Goal: Task Accomplishment & Management: Manage account settings

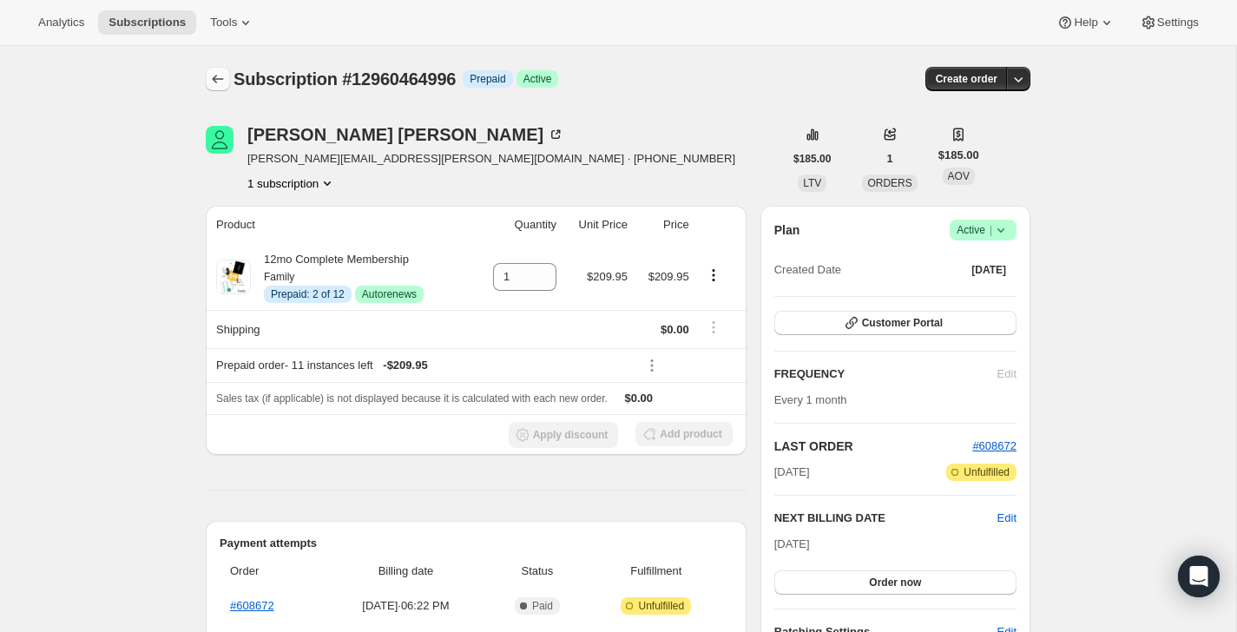
click at [213, 79] on icon "Subscriptions" at bounding box center [218, 79] width 11 height 9
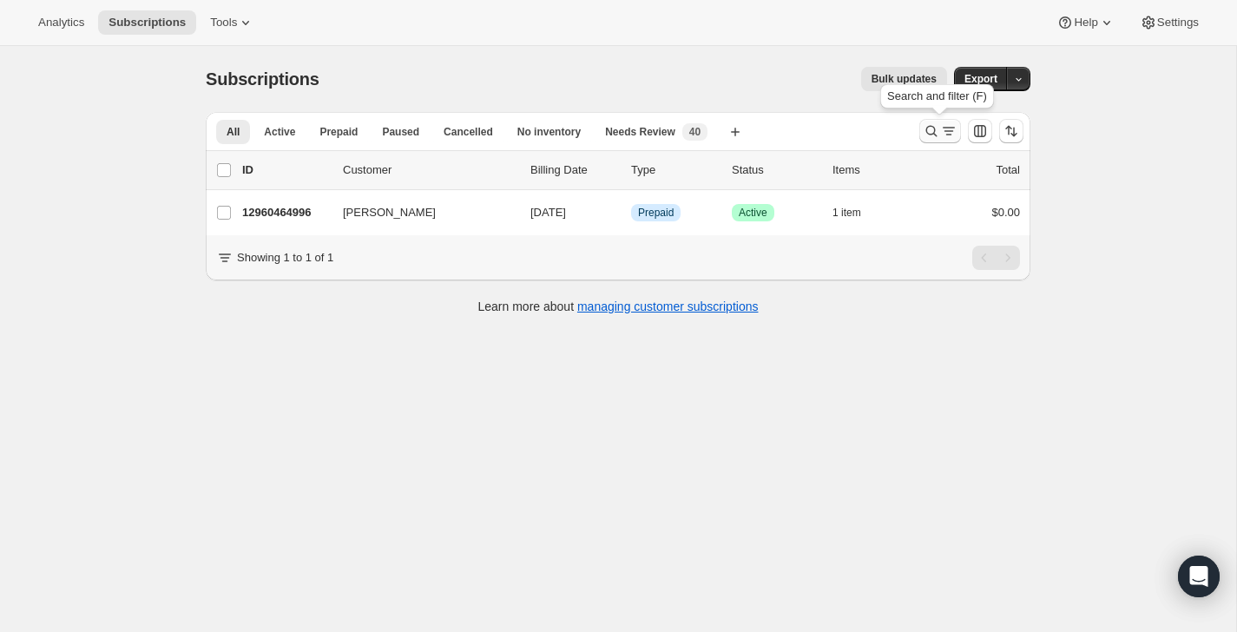
click at [941, 134] on icon "Search and filter results" at bounding box center [948, 130] width 17 height 17
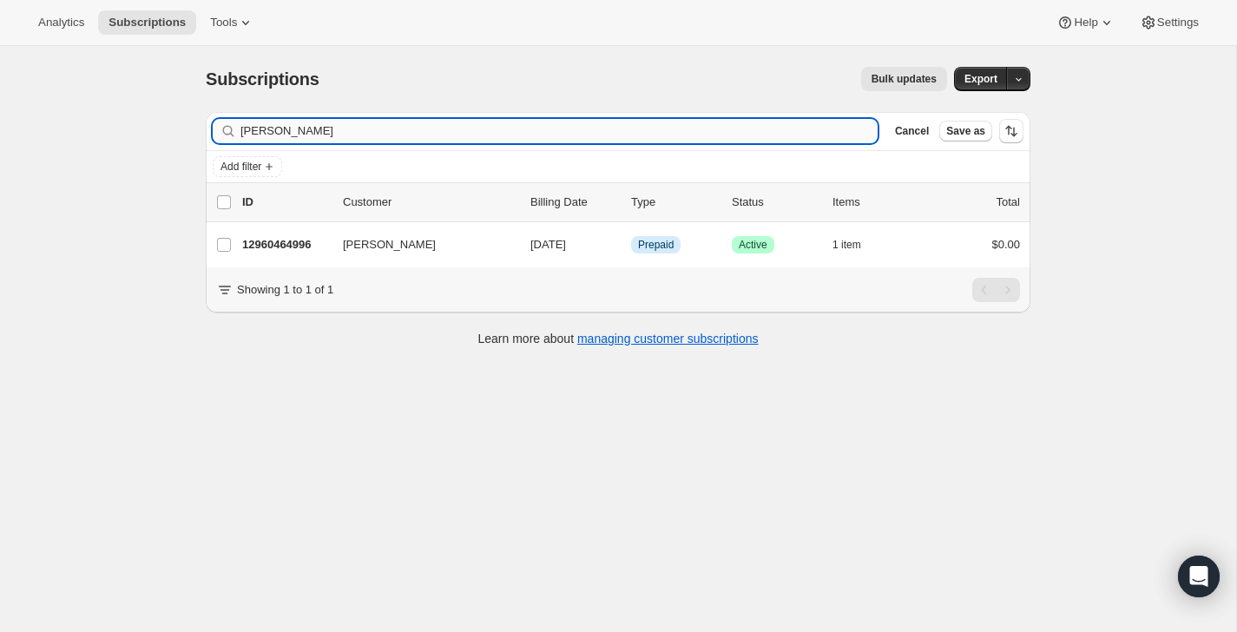
click at [762, 128] on input "[PERSON_NAME]" at bounding box center [558, 131] width 637 height 24
click at [762, 129] on input "[PERSON_NAME]" at bounding box center [558, 131] width 637 height 24
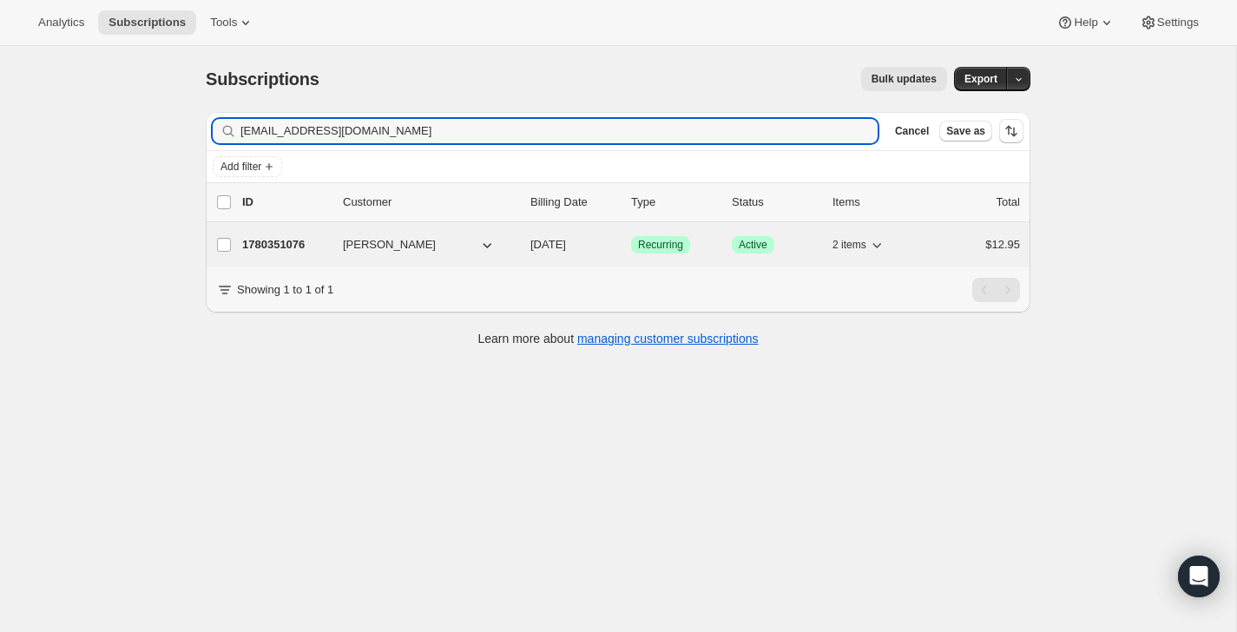
type input "[EMAIL_ADDRESS][DOMAIN_NAME]"
click at [971, 251] on div "$12.95" at bounding box center [976, 244] width 87 height 17
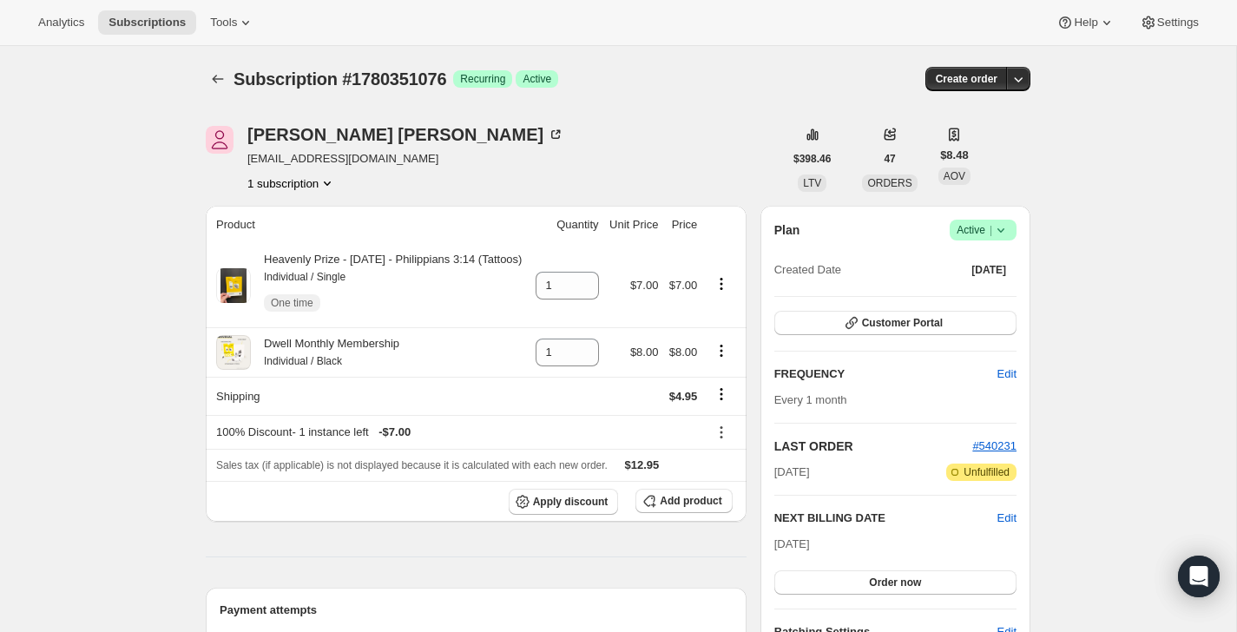
click at [213, 69] on button "Subscriptions" at bounding box center [218, 79] width 24 height 24
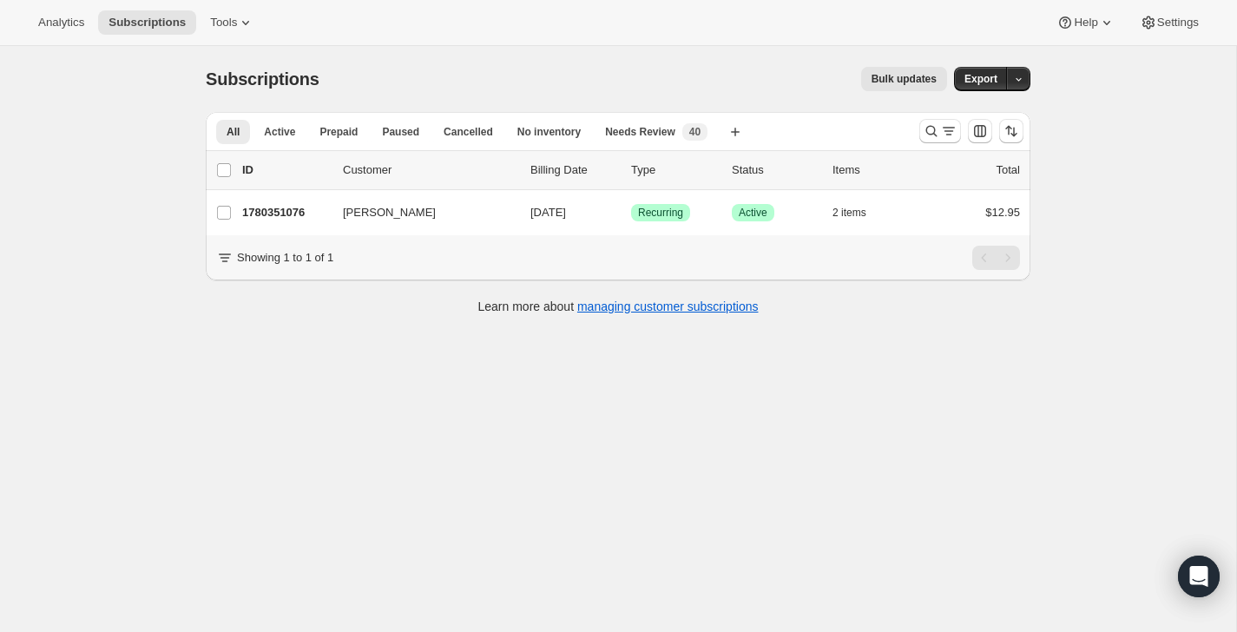
click at [946, 148] on div "All Active Prepaid Paused Cancelled No inventory Needs Review More views All Ac…" at bounding box center [618, 131] width 825 height 38
click at [932, 129] on icon "Search and filter results" at bounding box center [931, 130] width 17 height 17
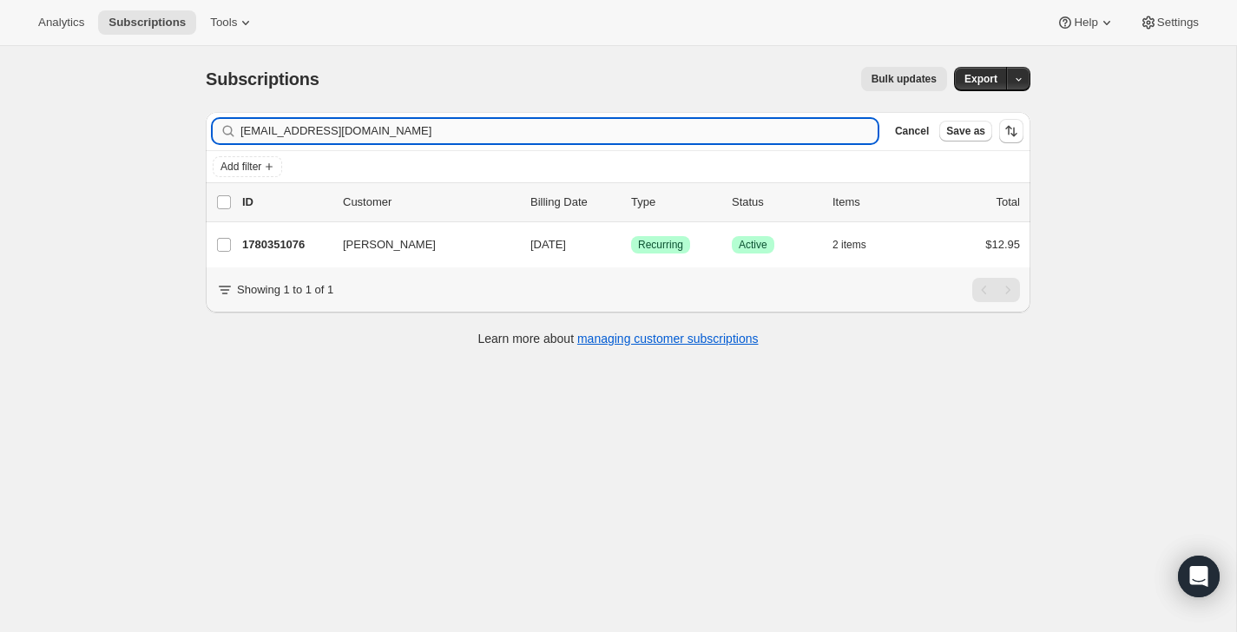
click at [754, 125] on input "[EMAIL_ADDRESS][DOMAIN_NAME]" at bounding box center [558, 131] width 637 height 24
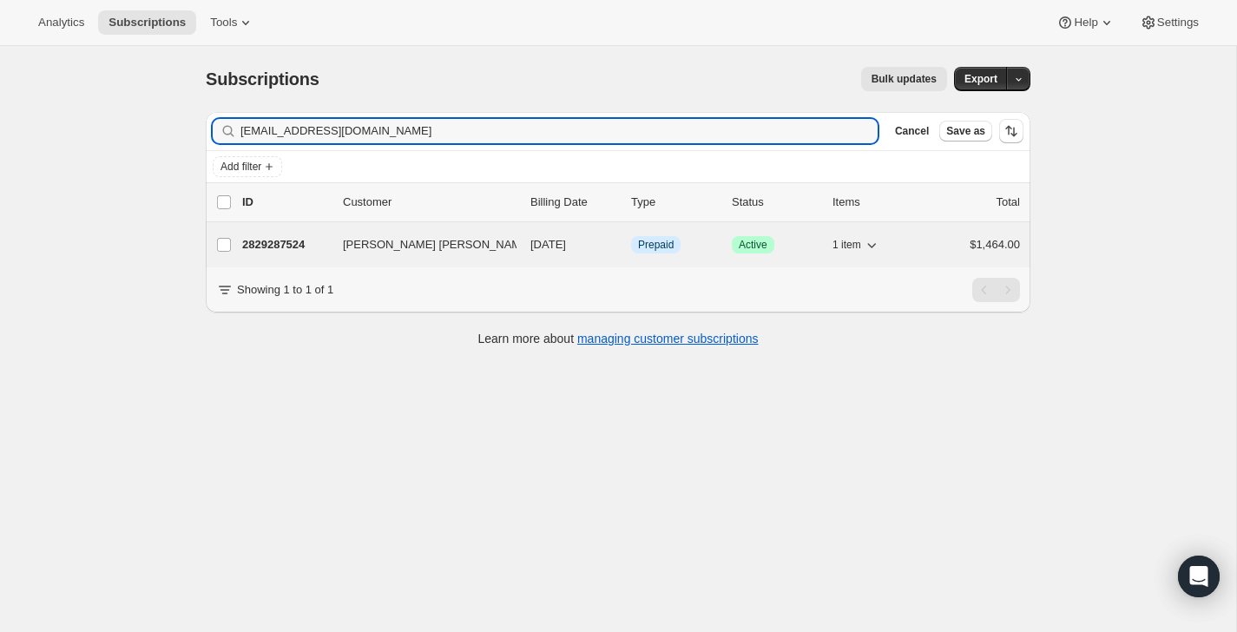
type input "[EMAIL_ADDRESS][DOMAIN_NAME]"
click at [921, 240] on div "2829287524 [PERSON_NAME] [PERSON_NAME] [DATE] Info Prepaid Success Active 1 ite…" at bounding box center [631, 245] width 778 height 24
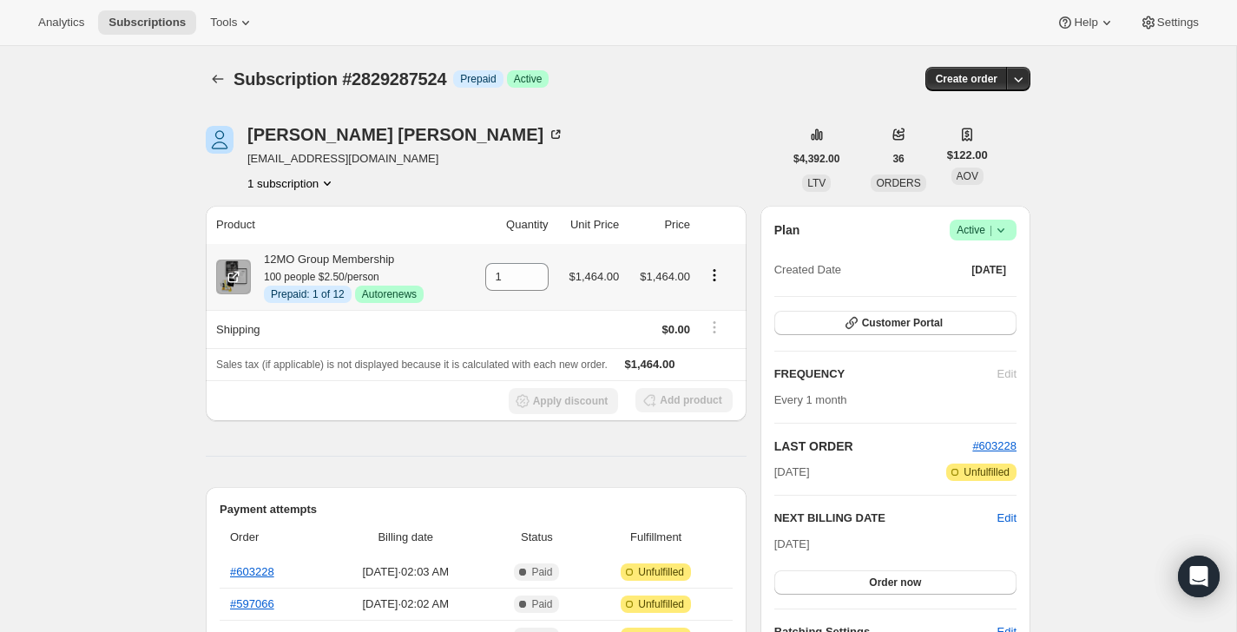
click at [718, 272] on icon "Product actions" at bounding box center [714, 275] width 17 height 17
click at [718, 302] on span "Disable Autorenew" at bounding box center [713, 308] width 94 height 13
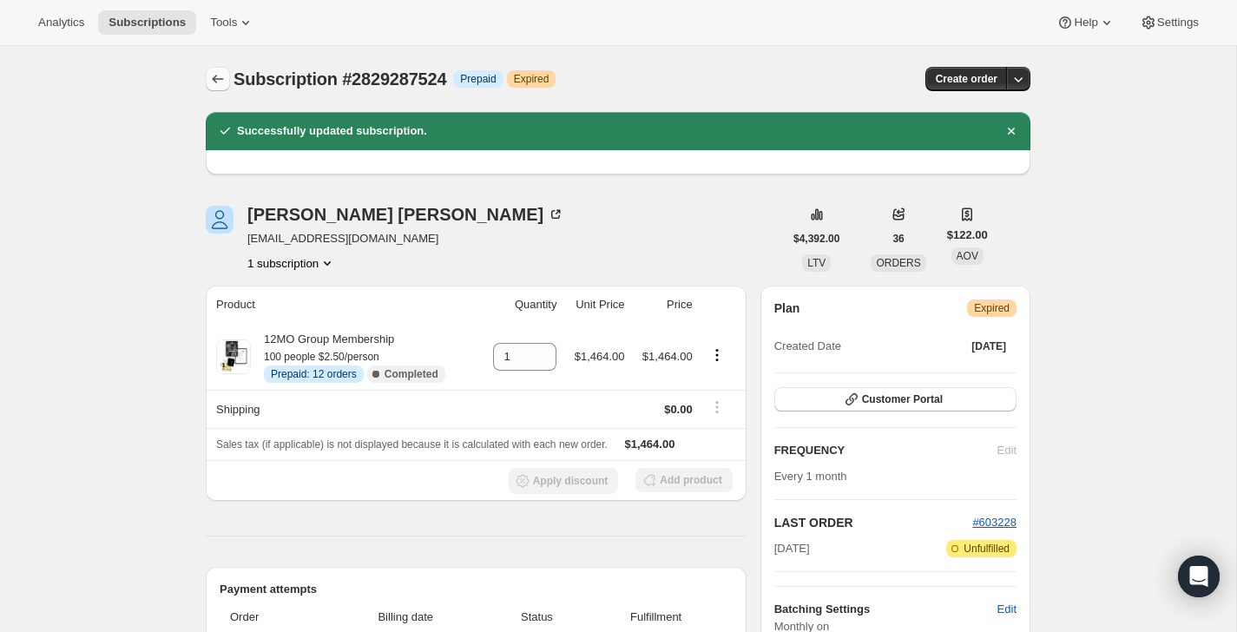
click at [219, 85] on icon "Subscriptions" at bounding box center [217, 78] width 17 height 17
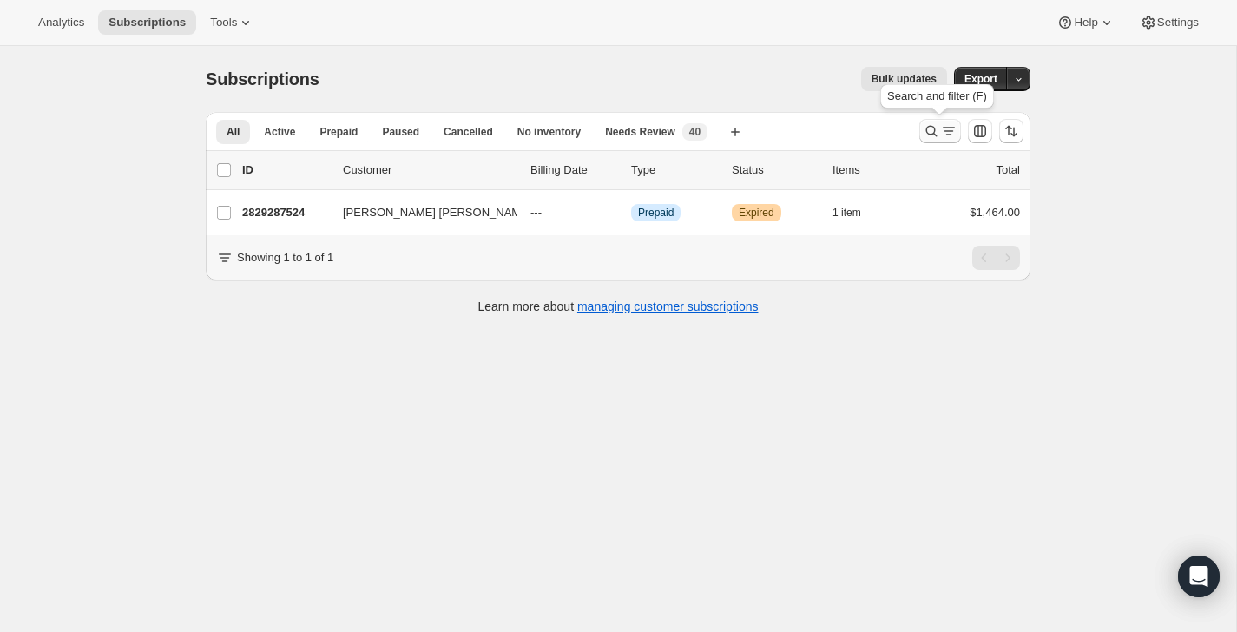
click at [939, 138] on icon "Search and filter results" at bounding box center [931, 130] width 17 height 17
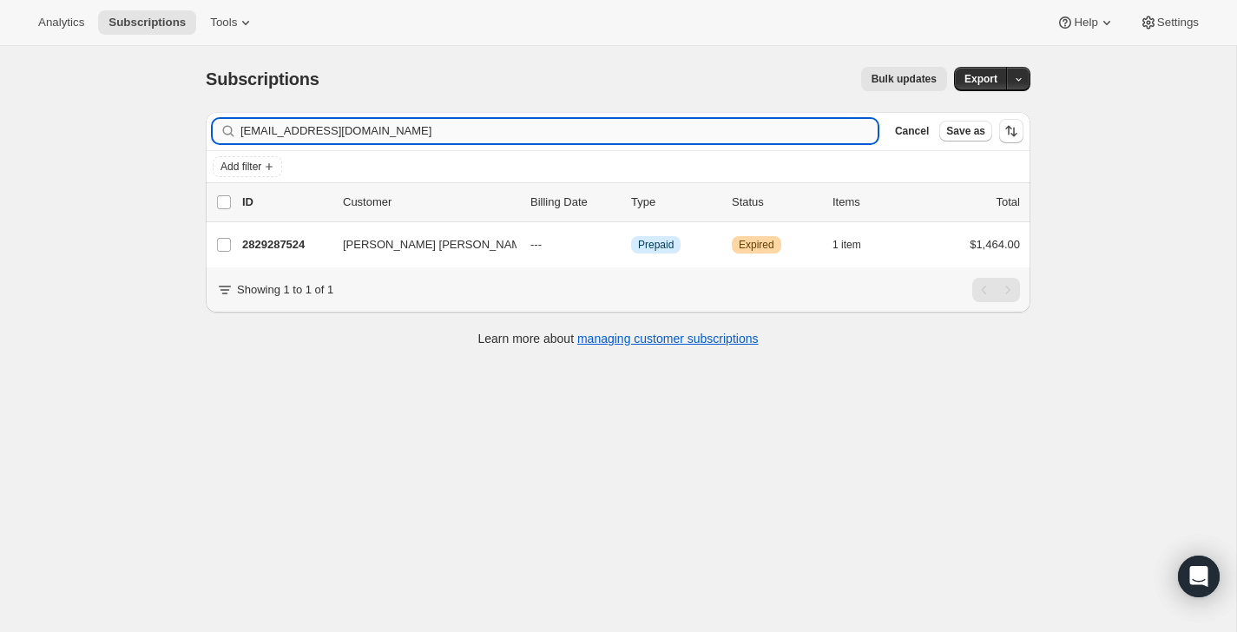
click at [787, 122] on input "[EMAIL_ADDRESS][DOMAIN_NAME]" at bounding box center [558, 131] width 637 height 24
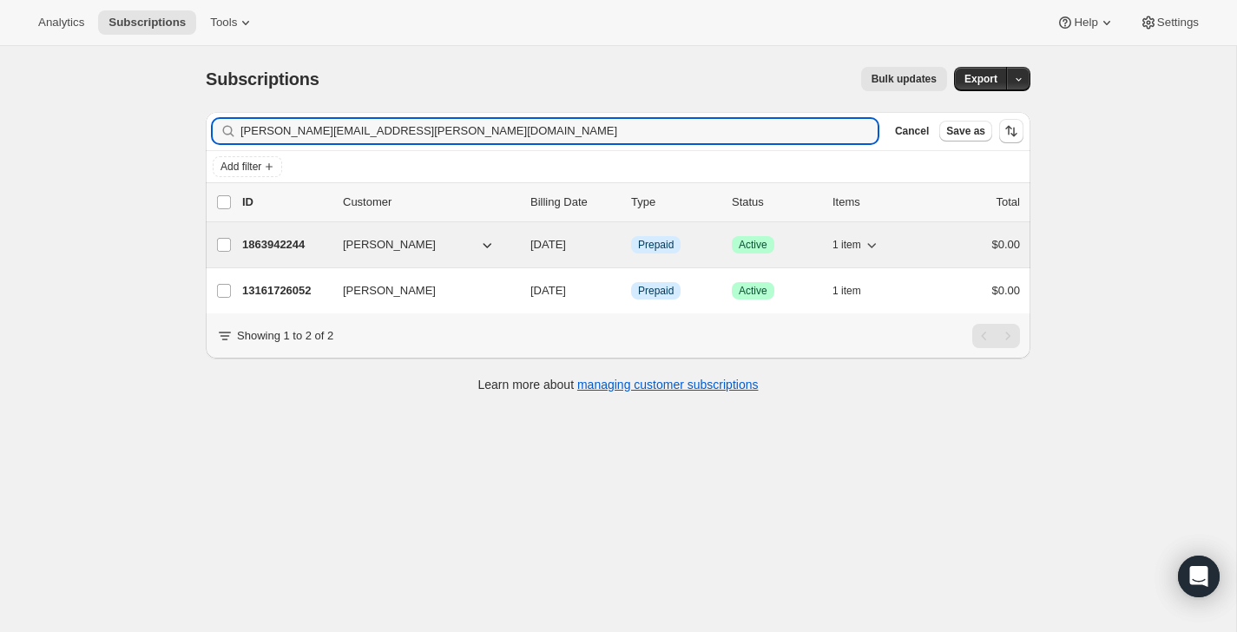
type input "[PERSON_NAME][EMAIL_ADDRESS][PERSON_NAME][DOMAIN_NAME]"
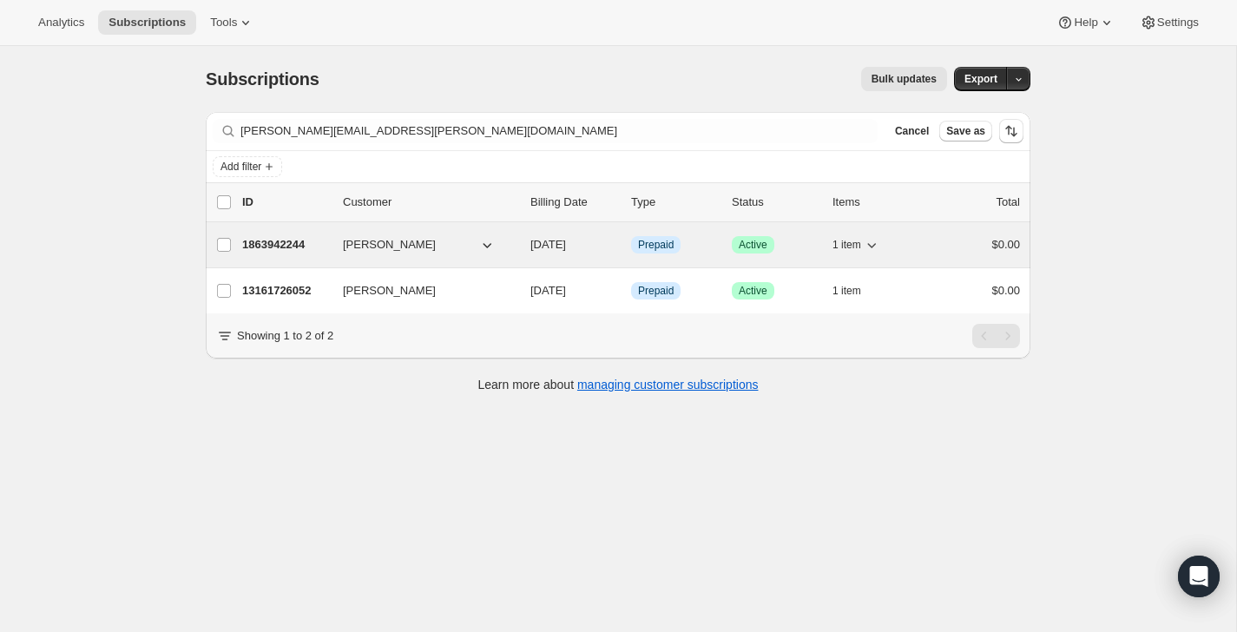
click at [952, 248] on div "$0.00" at bounding box center [976, 244] width 87 height 17
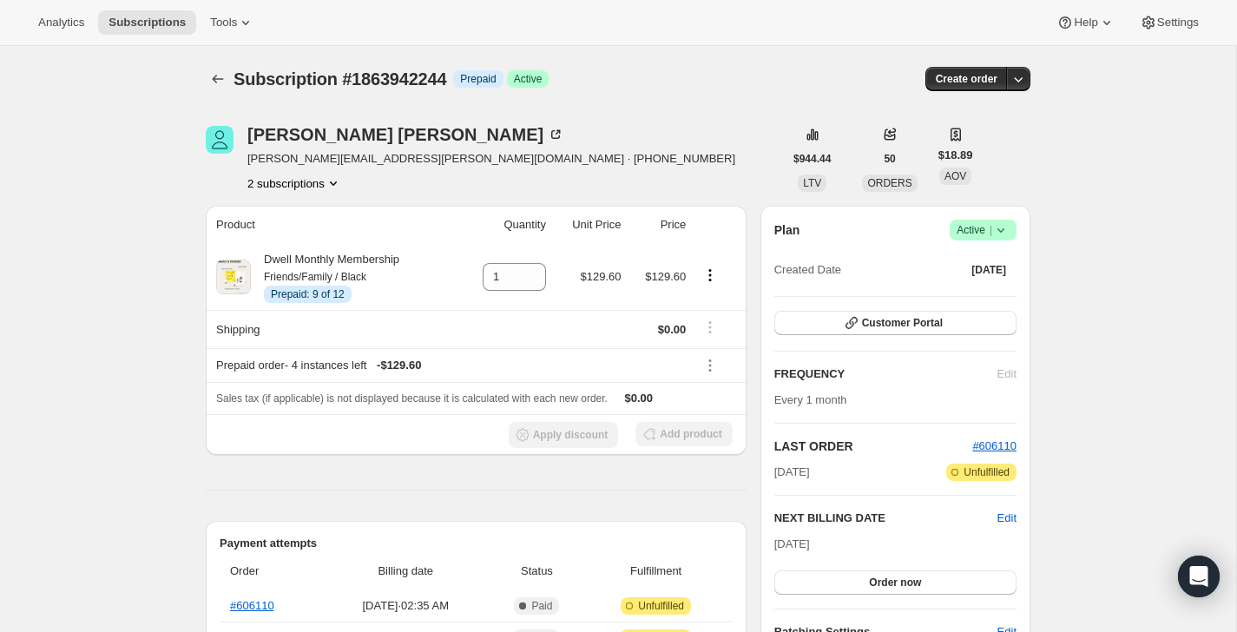
click at [293, 185] on button "2 subscriptions" at bounding box center [294, 183] width 95 height 17
click at [305, 219] on span "13161726052" at bounding box center [269, 215] width 69 height 13
click at [298, 183] on button "2 subscriptions" at bounding box center [294, 183] width 95 height 17
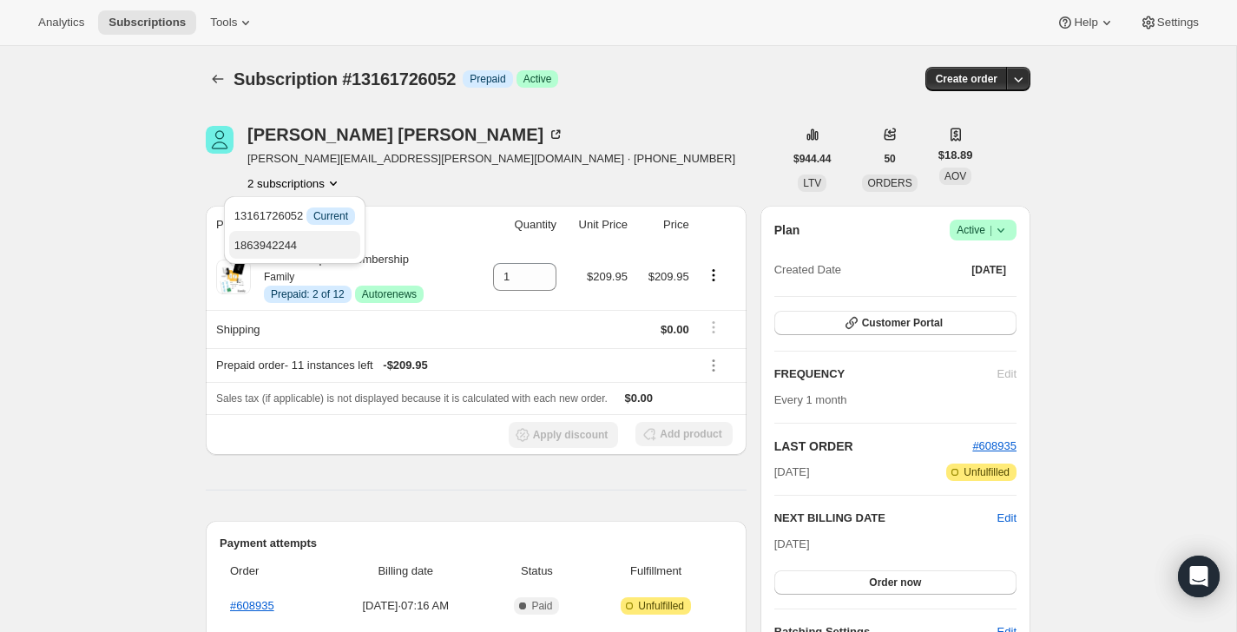
click at [297, 240] on span "1863942244" at bounding box center [265, 245] width 63 height 13
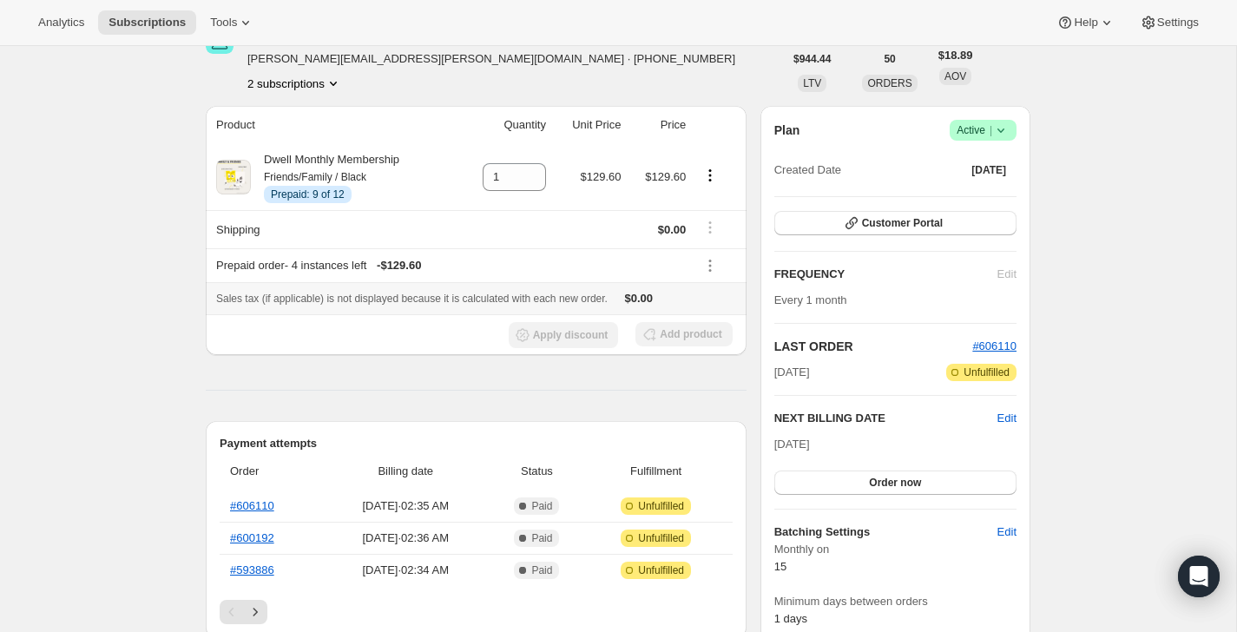
scroll to position [70, 0]
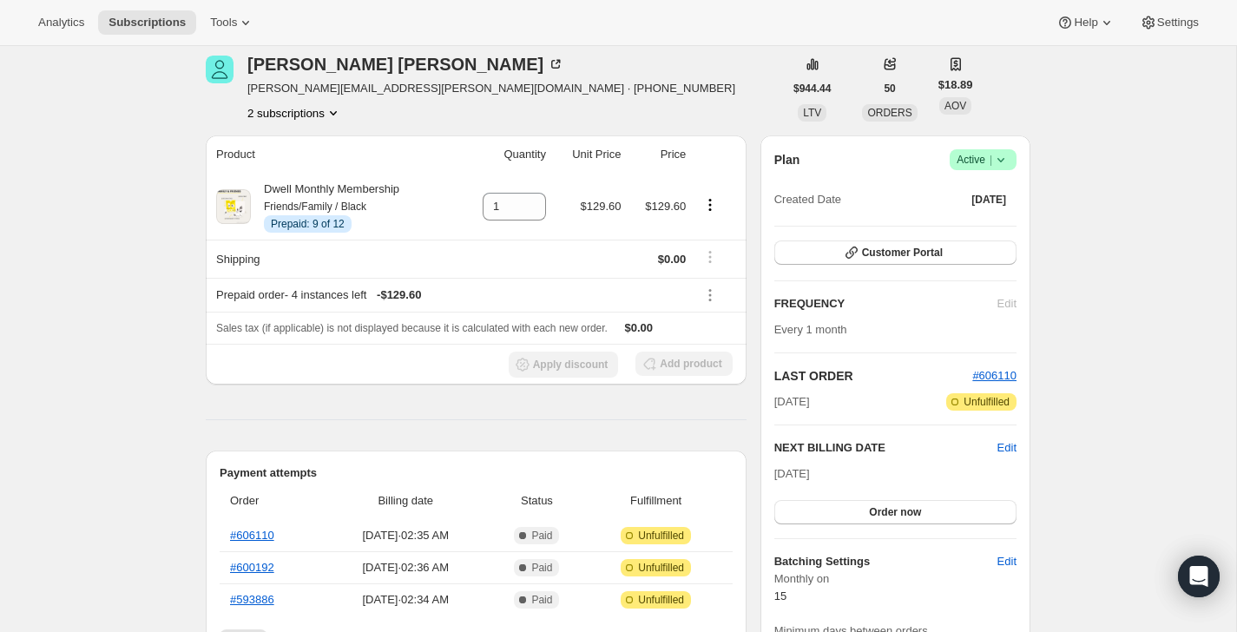
click at [267, 115] on button "2 subscriptions" at bounding box center [294, 112] width 95 height 17
click at [270, 151] on span "13161726052" at bounding box center [269, 145] width 69 height 13
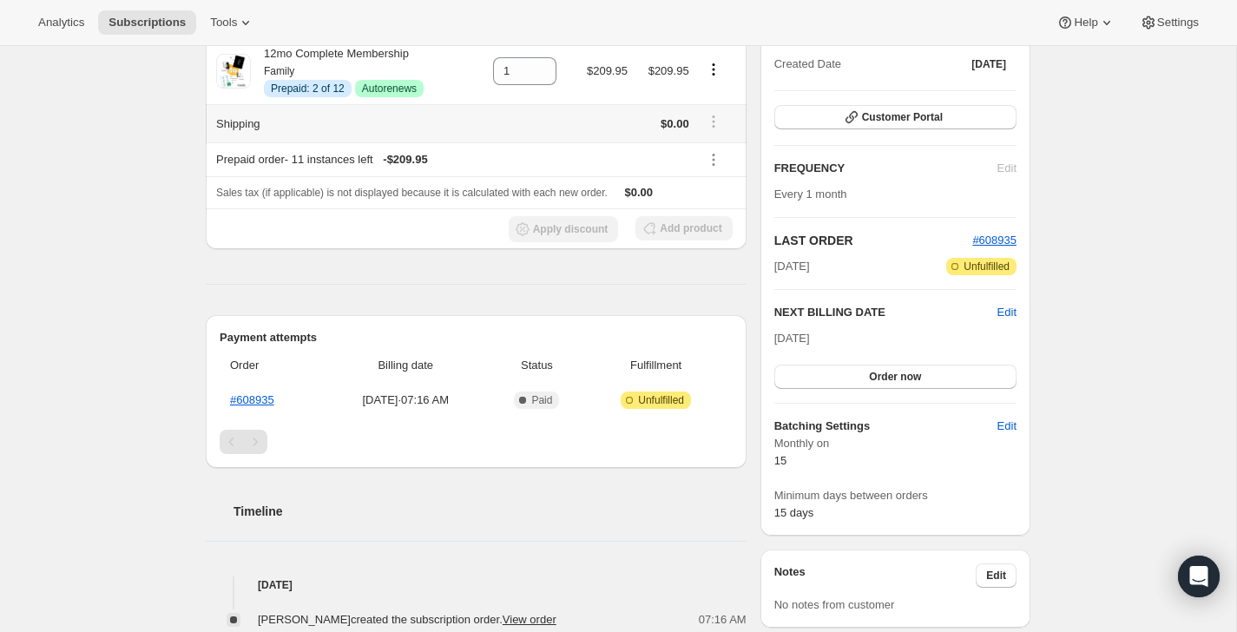
scroll to position [223, 0]
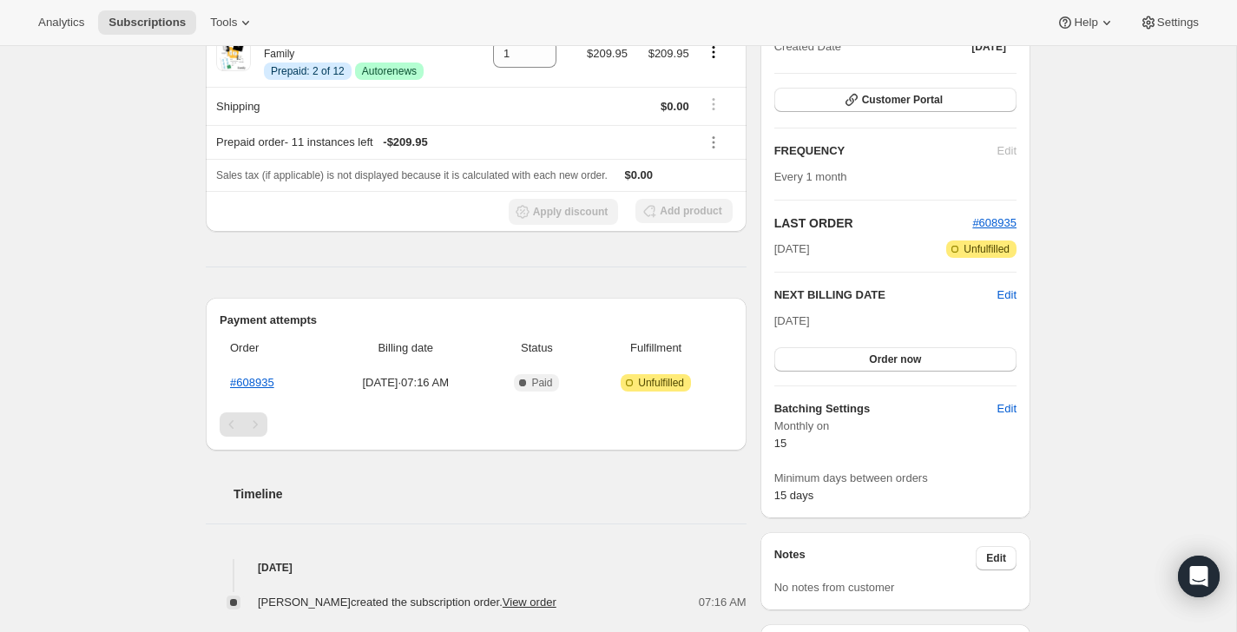
click at [990, 301] on h2 "NEXT BILLING DATE" at bounding box center [885, 295] width 223 height 17
click at [1001, 299] on span "Edit" at bounding box center [1007, 295] width 19 height 17
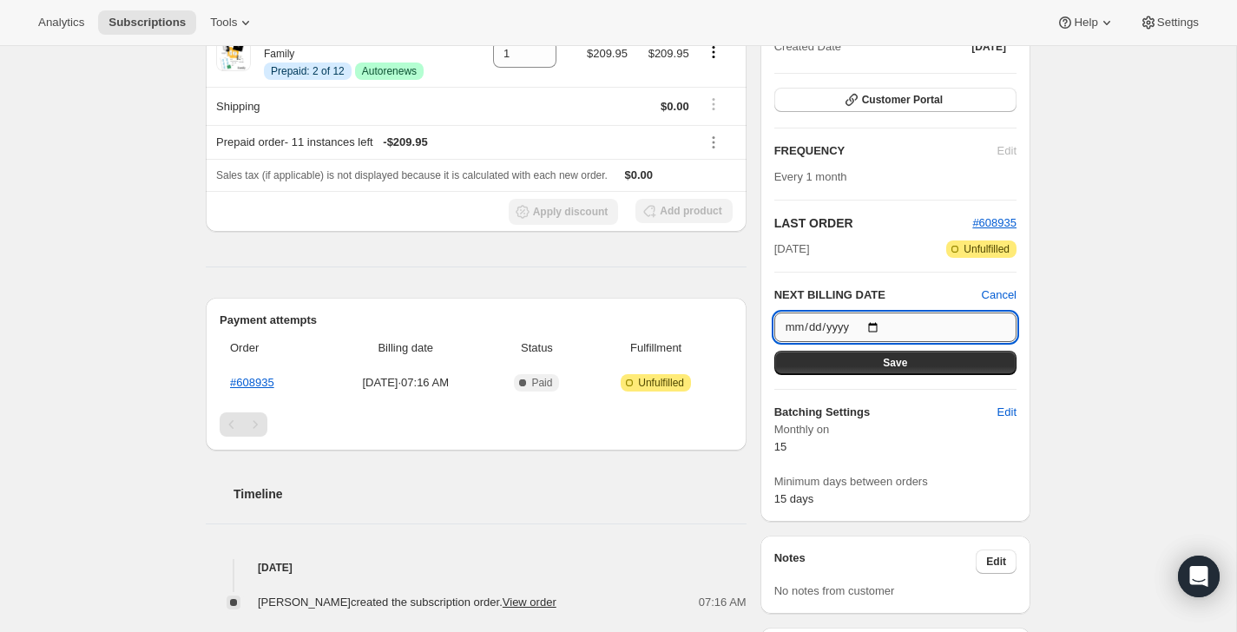
click at [875, 326] on input "[DATE]" at bounding box center [895, 328] width 242 height 30
type input "[DATE]"
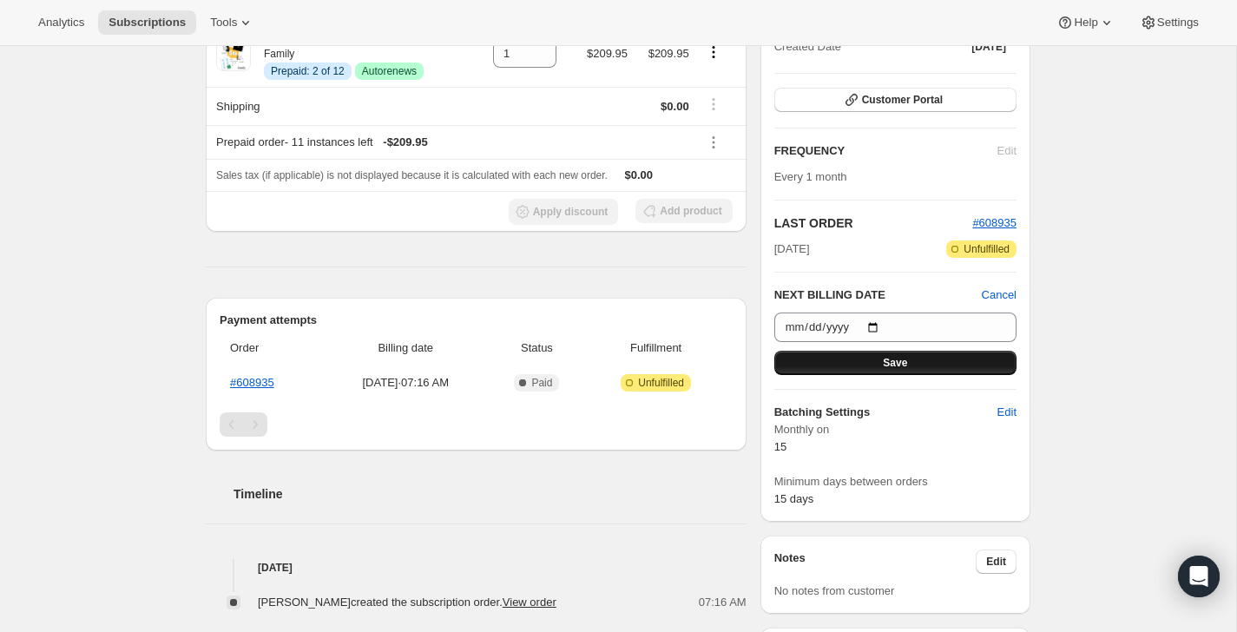
click at [903, 364] on span "Save" at bounding box center [895, 363] width 24 height 14
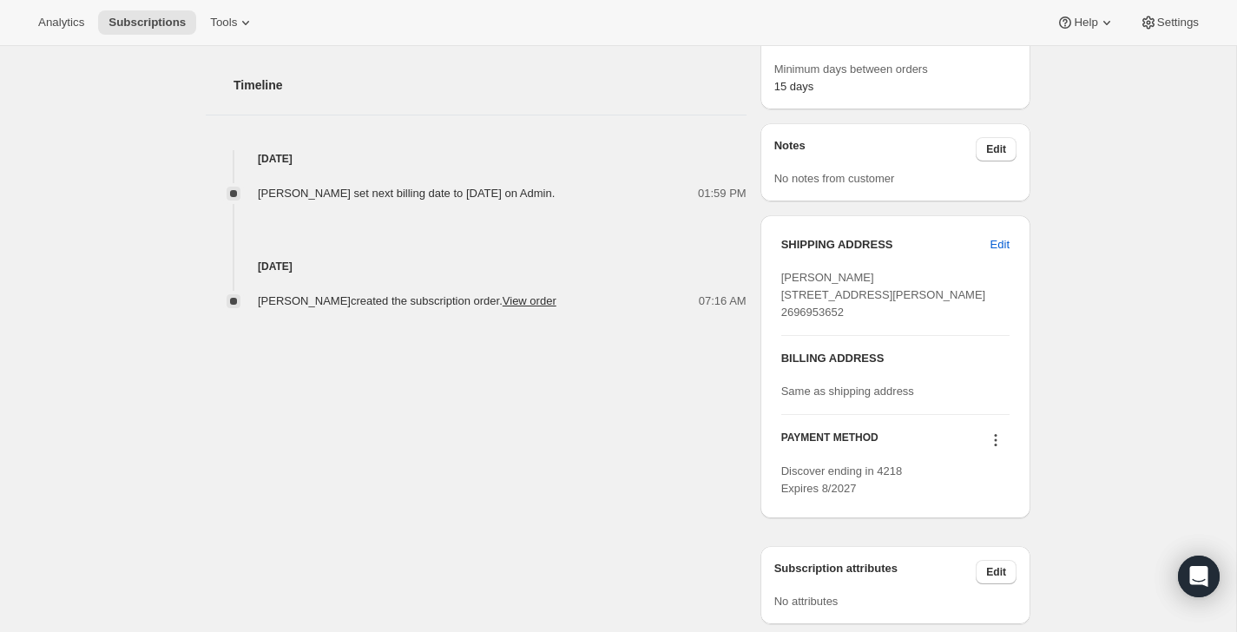
scroll to position [0, 0]
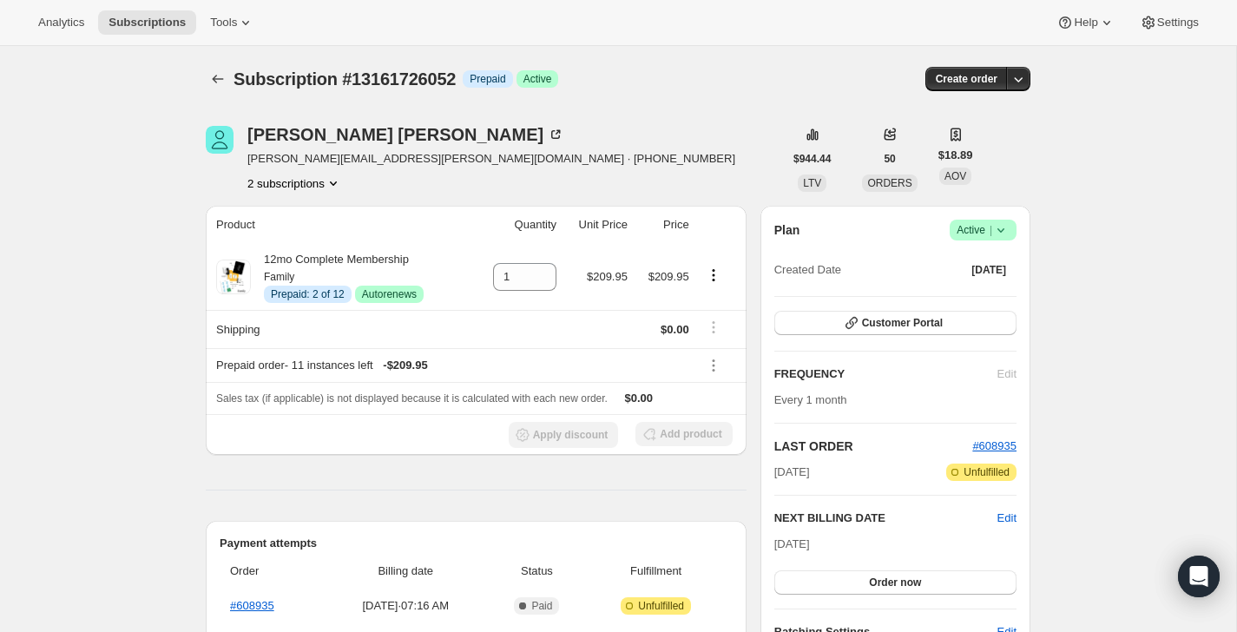
click at [304, 186] on button "2 subscriptions" at bounding box center [294, 183] width 95 height 17
click at [320, 237] on span "1863942244" at bounding box center [294, 245] width 121 height 17
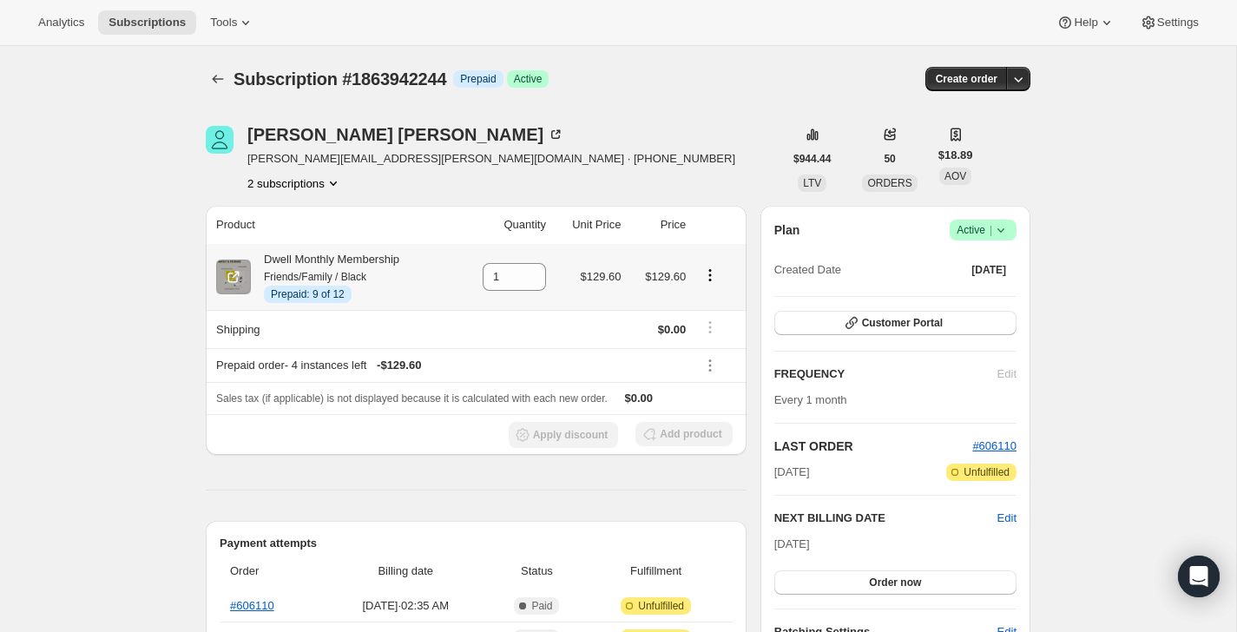
click at [716, 273] on icon "Product actions" at bounding box center [710, 275] width 17 height 17
click at [690, 176] on div "[PERSON_NAME] [PERSON_NAME][EMAIL_ADDRESS][PERSON_NAME][DOMAIN_NAME] · [PHONE_N…" at bounding box center [494, 159] width 577 height 66
